Goal: Task Accomplishment & Management: Use online tool/utility

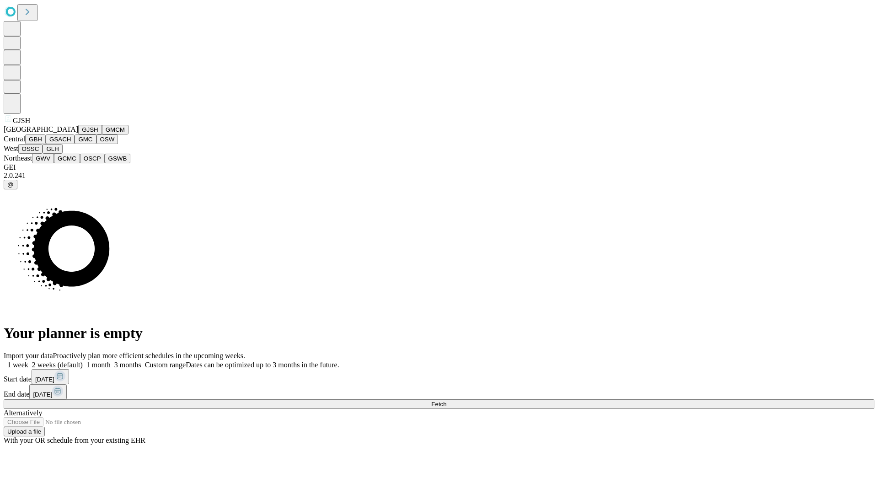
click at [78, 134] on button "GJSH" at bounding box center [90, 130] width 24 height 10
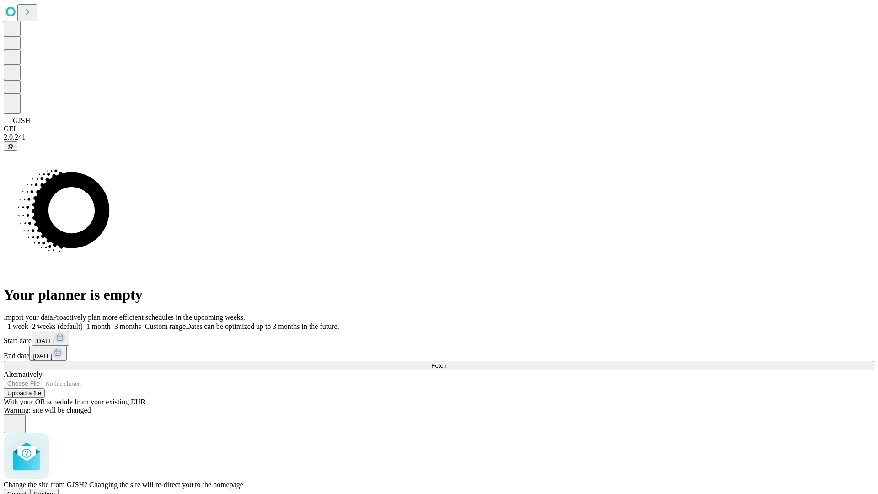
click at [55, 490] on span "Confirm" at bounding box center [44, 493] width 21 height 7
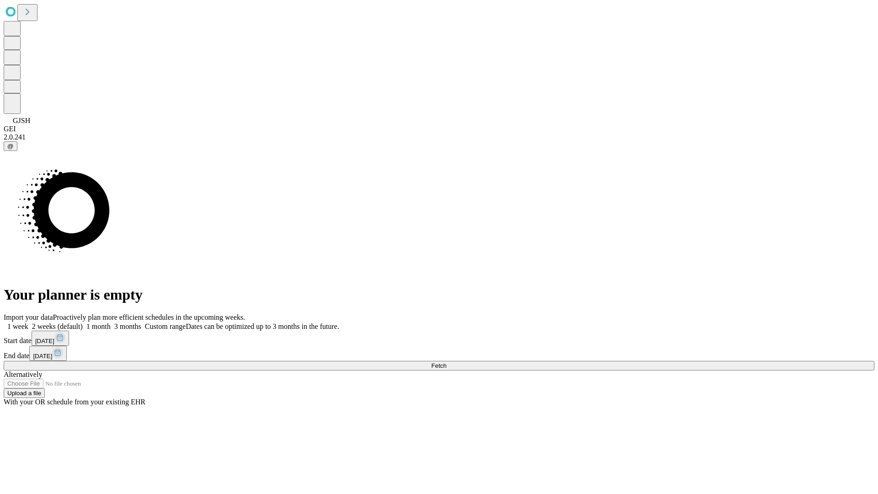
click at [83, 322] on label "2 weeks (default)" at bounding box center [55, 326] width 54 height 8
click at [446, 362] on span "Fetch" at bounding box center [438, 365] width 15 height 7
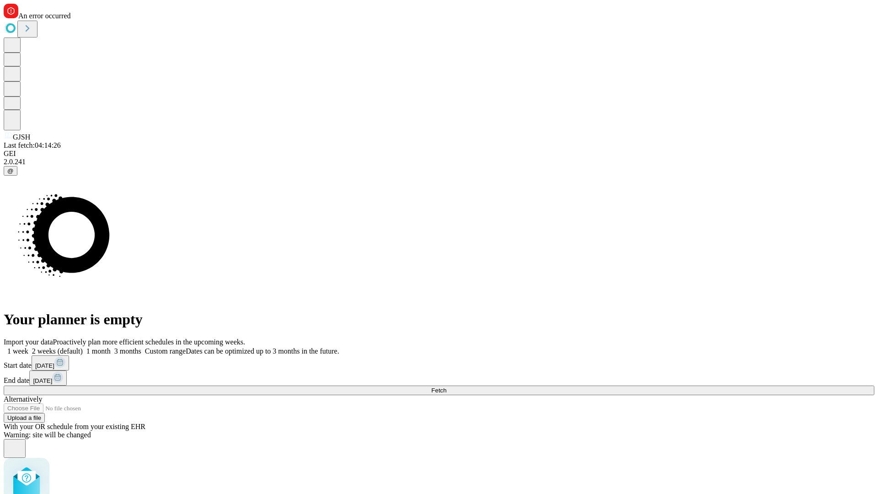
click at [83, 347] on label "2 weeks (default)" at bounding box center [55, 351] width 54 height 8
click at [446, 387] on span "Fetch" at bounding box center [438, 390] width 15 height 7
click at [83, 347] on label "2 weeks (default)" at bounding box center [55, 351] width 54 height 8
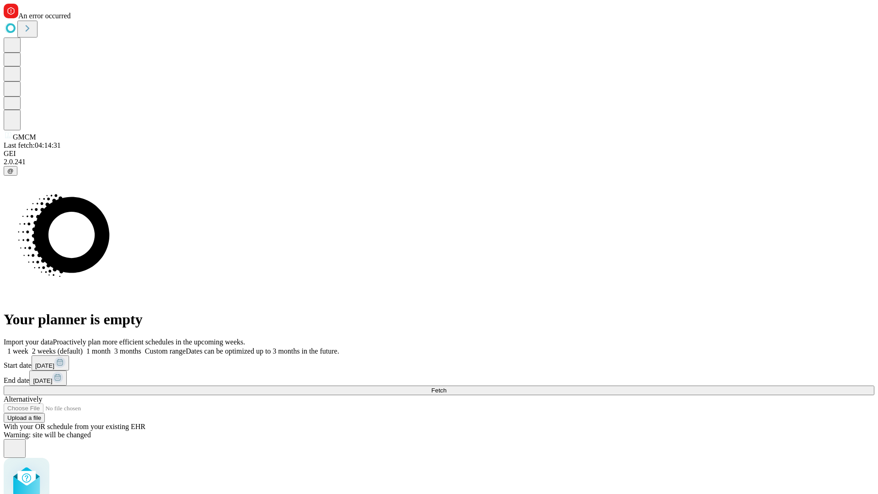
click at [446, 387] on span "Fetch" at bounding box center [438, 390] width 15 height 7
click at [83, 347] on label "2 weeks (default)" at bounding box center [55, 351] width 54 height 8
click at [446, 387] on span "Fetch" at bounding box center [438, 390] width 15 height 7
click at [83, 347] on label "2 weeks (default)" at bounding box center [55, 351] width 54 height 8
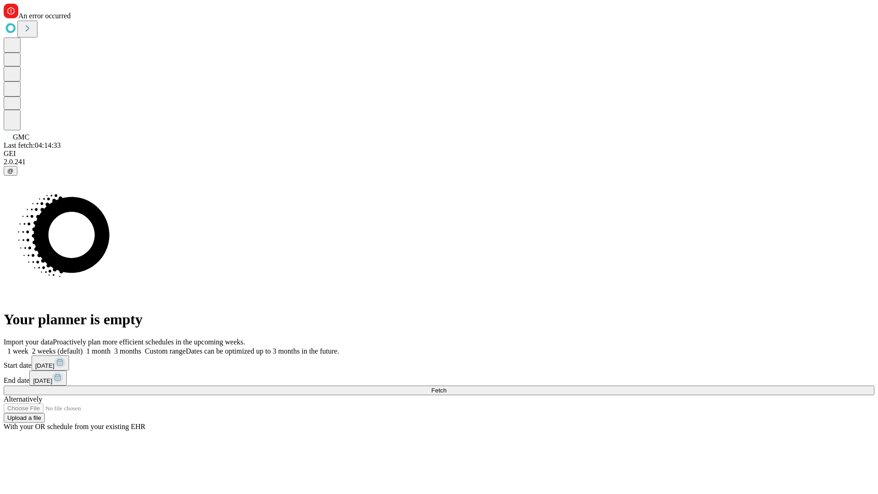
click at [446, 387] on span "Fetch" at bounding box center [438, 390] width 15 height 7
click at [83, 347] on label "2 weeks (default)" at bounding box center [55, 351] width 54 height 8
click at [446, 387] on span "Fetch" at bounding box center [438, 390] width 15 height 7
click at [83, 347] on label "2 weeks (default)" at bounding box center [55, 351] width 54 height 8
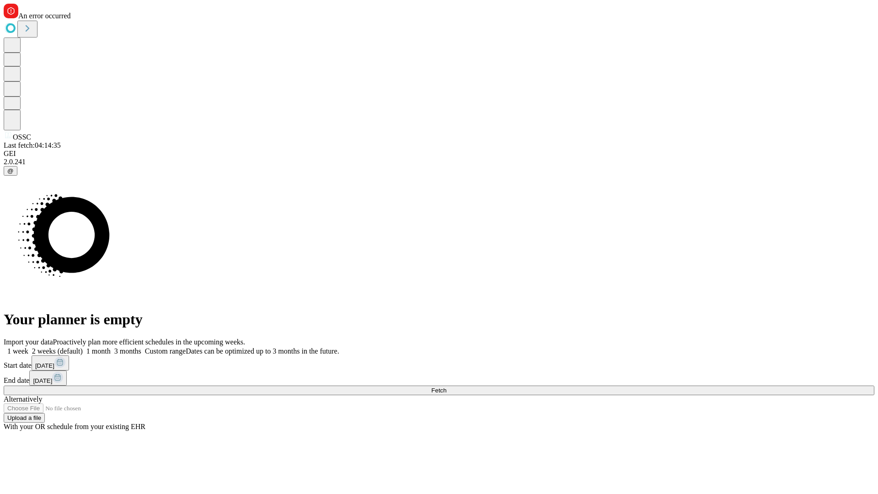
click at [446, 387] on span "Fetch" at bounding box center [438, 390] width 15 height 7
click at [83, 347] on label "2 weeks (default)" at bounding box center [55, 351] width 54 height 8
click at [446, 387] on span "Fetch" at bounding box center [438, 390] width 15 height 7
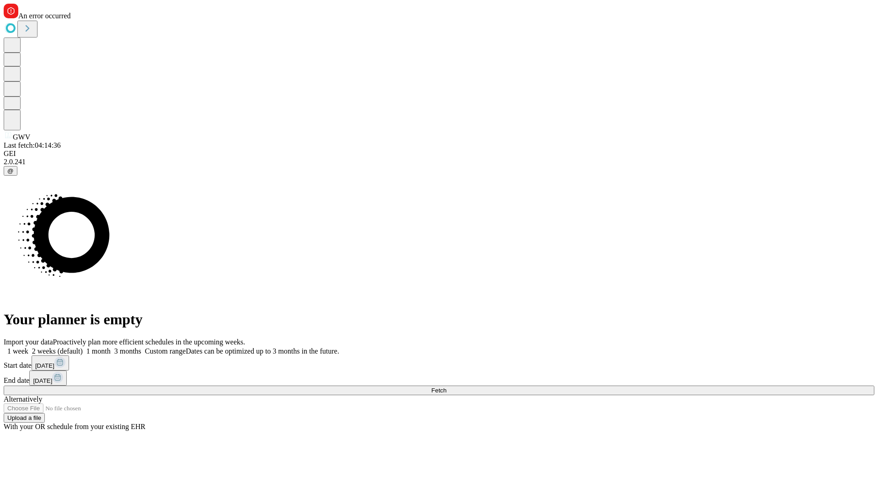
click at [83, 347] on label "2 weeks (default)" at bounding box center [55, 351] width 54 height 8
click at [446, 387] on span "Fetch" at bounding box center [438, 390] width 15 height 7
